Goal: Task Accomplishment & Management: Use online tool/utility

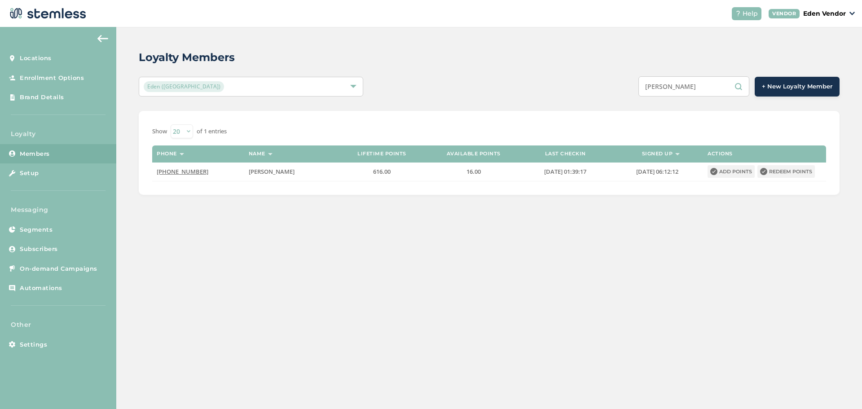
click at [706, 88] on input "[PERSON_NAME]" at bounding box center [693, 86] width 111 height 20
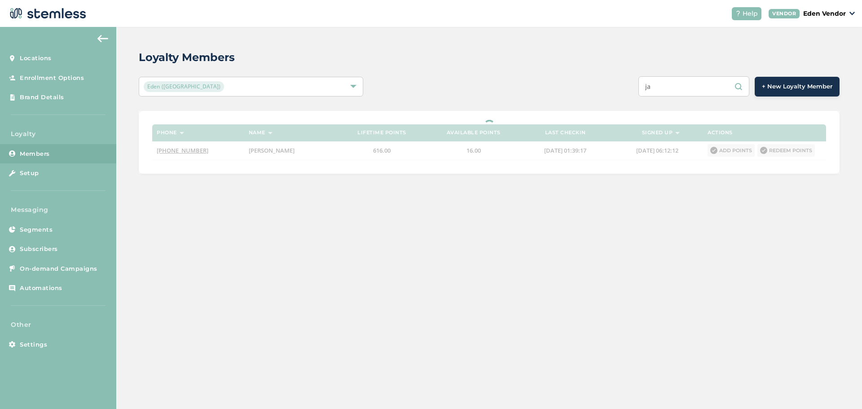
type input "j"
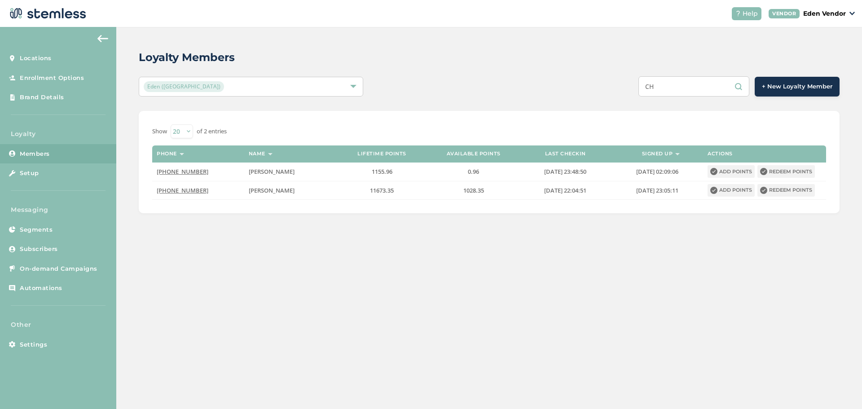
type input "C"
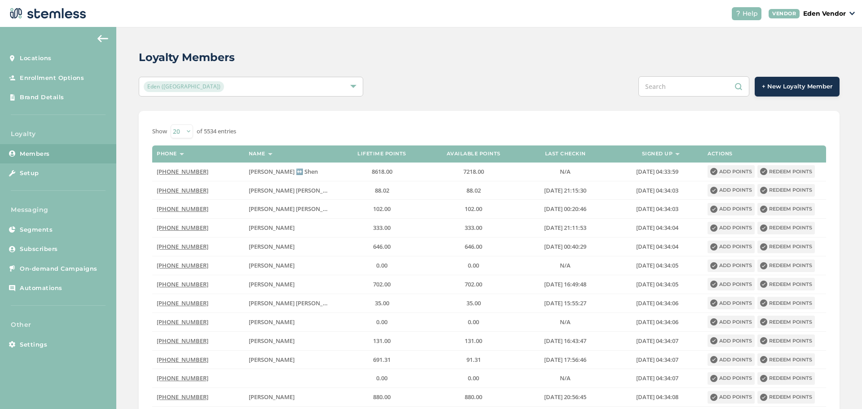
click at [674, 83] on input "text" at bounding box center [693, 86] width 111 height 20
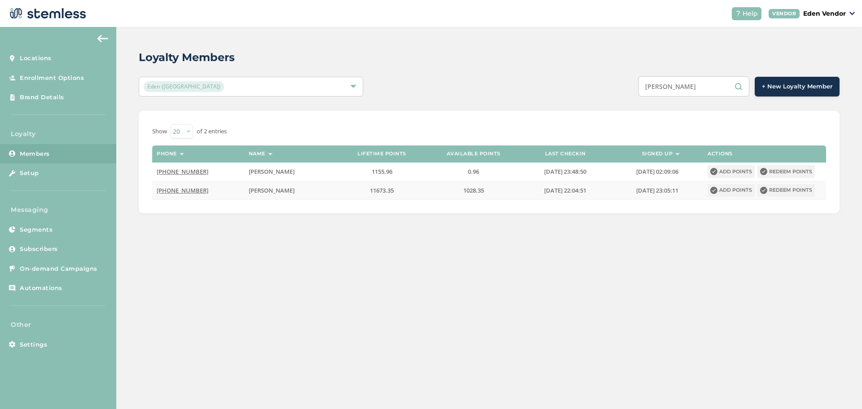
type input "[PERSON_NAME]"
click at [791, 190] on button "Redeem points" at bounding box center [785, 190] width 57 height 13
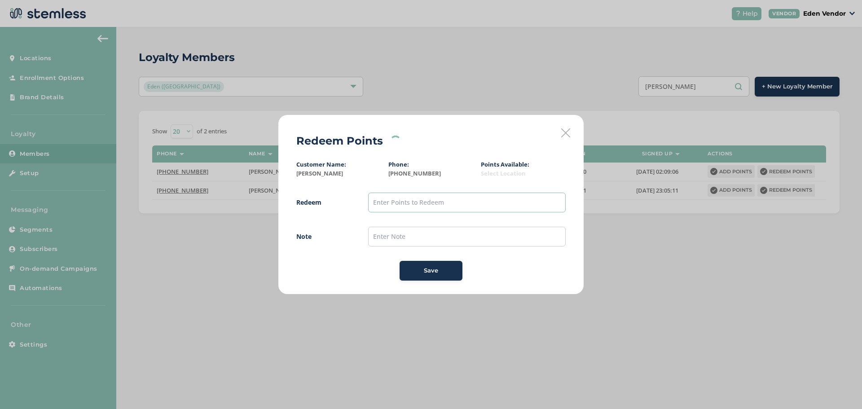
click at [452, 202] on input "text" at bounding box center [467, 203] width 198 height 20
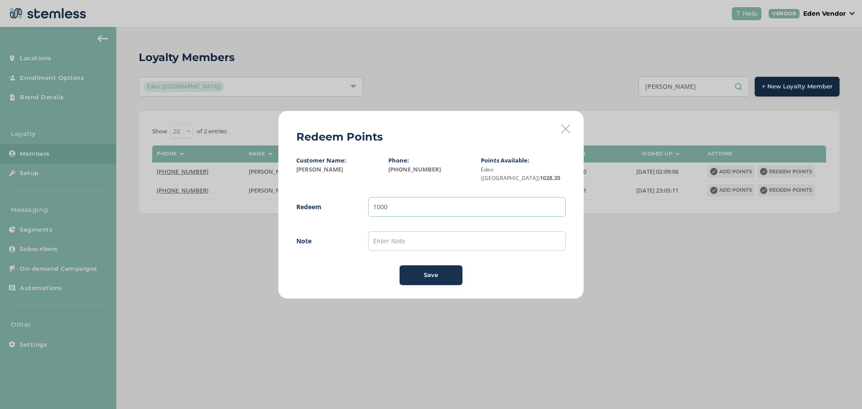
type input "1000"
click at [396, 237] on input "text" at bounding box center [467, 241] width 198 height 20
type input "10/13"
click at [407, 271] on div "Save" at bounding box center [431, 275] width 48 height 9
